Goal: Check status

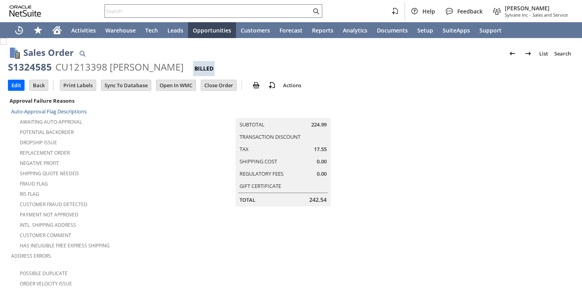
scroll to position [350, 0]
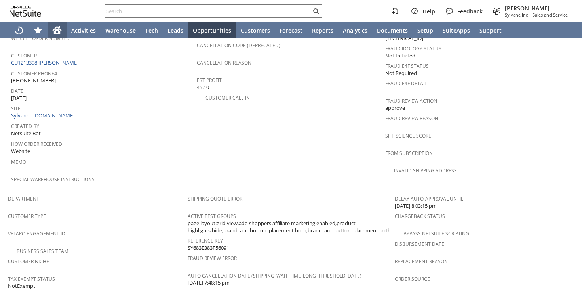
click at [51, 34] on div "Home" at bounding box center [57, 30] width 19 height 16
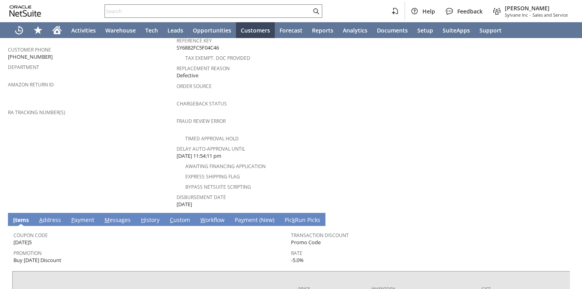
scroll to position [317, 0]
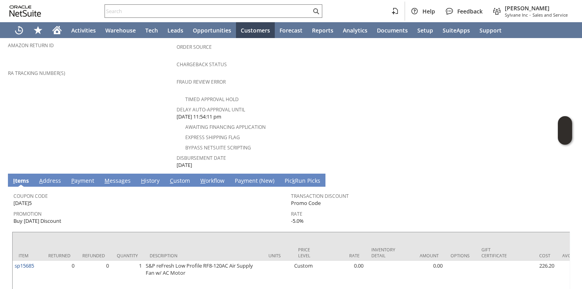
click at [152, 177] on link "H istory" at bounding box center [150, 181] width 23 height 9
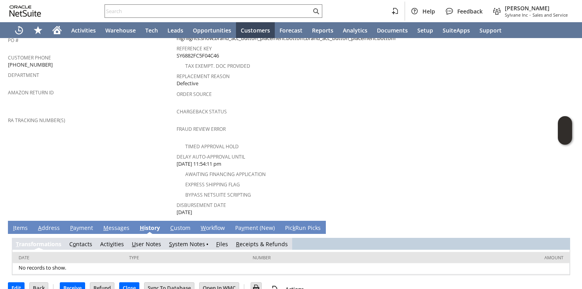
scroll to position [0, 0]
click at [195, 240] on link "S ystem Notes" at bounding box center [187, 244] width 36 height 8
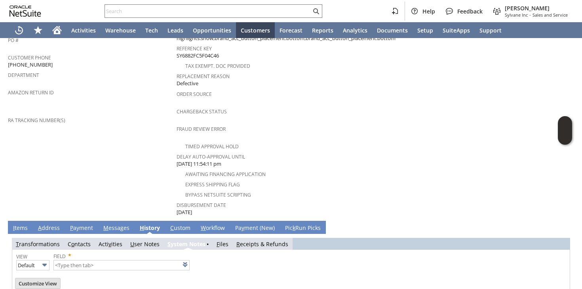
type input "1 to 25 of 81"
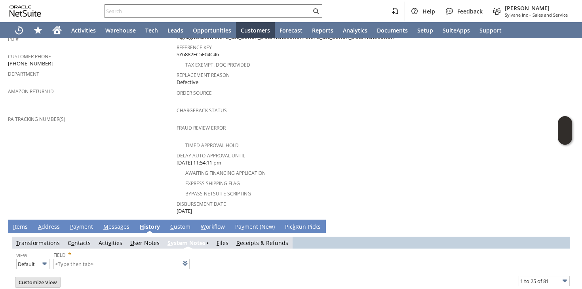
scroll to position [131, 0]
